Goal: Complete application form

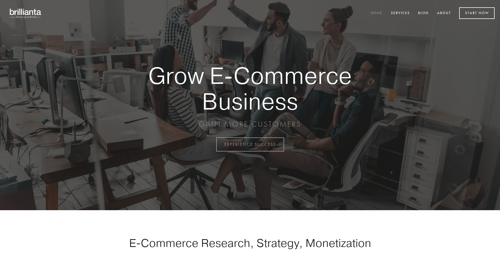
scroll to position [1419, 0]
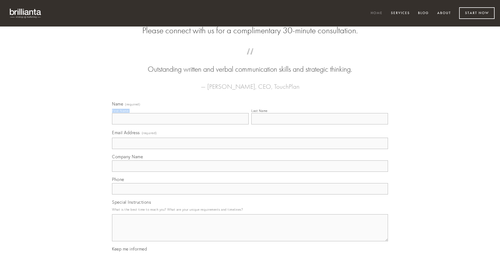
type input "[PERSON_NAME]"
click at [320, 125] on input "Last Name" at bounding box center [319, 118] width 137 height 11
type input "[PERSON_NAME]"
click at [250, 149] on input "Email Address (required)" at bounding box center [250, 143] width 276 height 11
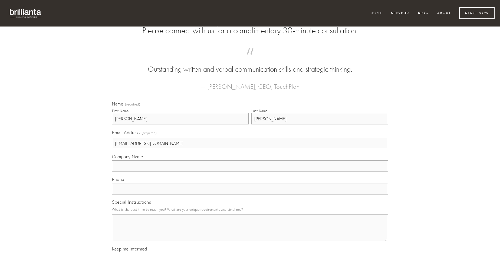
type input "[EMAIL_ADDRESS][DOMAIN_NAME]"
click at [250, 172] on input "Company Name" at bounding box center [250, 165] width 276 height 11
type input "circumvenio"
click at [250, 195] on input "text" at bounding box center [250, 188] width 276 height 11
click at [250, 233] on textarea "Special Instructions" at bounding box center [250, 227] width 276 height 27
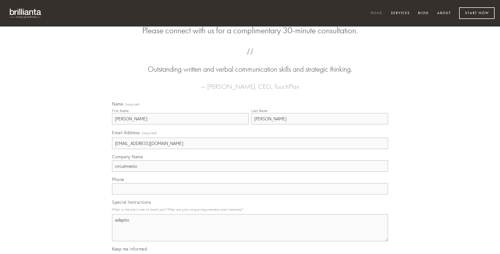
type textarea "adeptio"
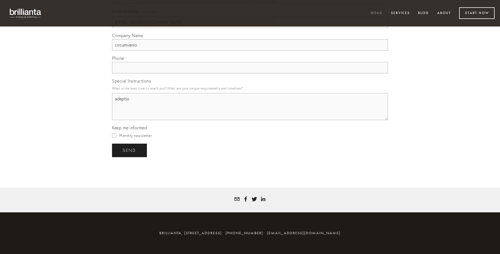
click at [130, 150] on span "send" at bounding box center [129, 150] width 13 height 5
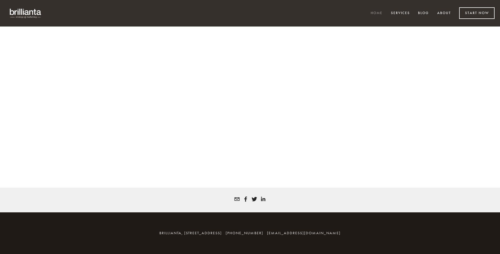
scroll to position [1411, 0]
